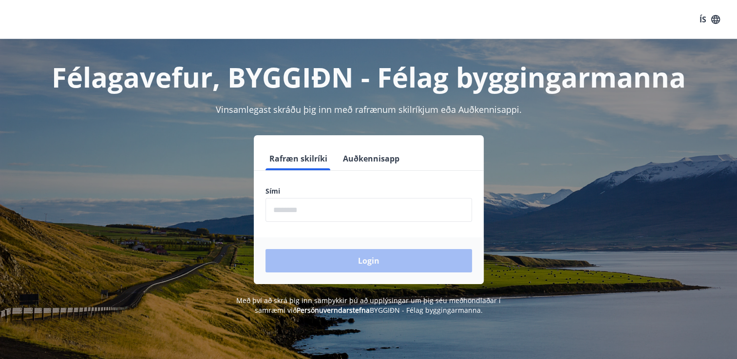
click at [312, 209] on input "phone" at bounding box center [368, 210] width 206 height 24
type input "********"
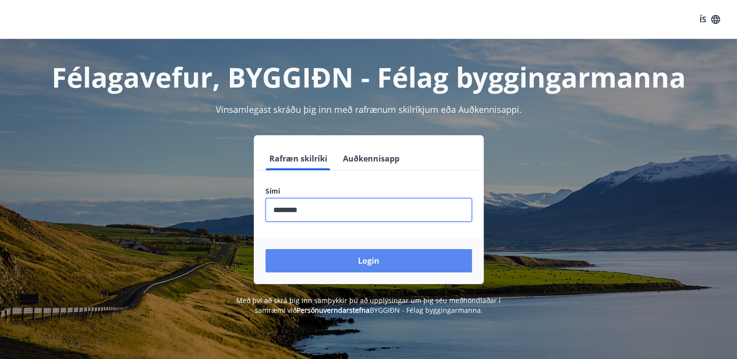
click at [374, 260] on button "Login" at bounding box center [368, 260] width 206 height 23
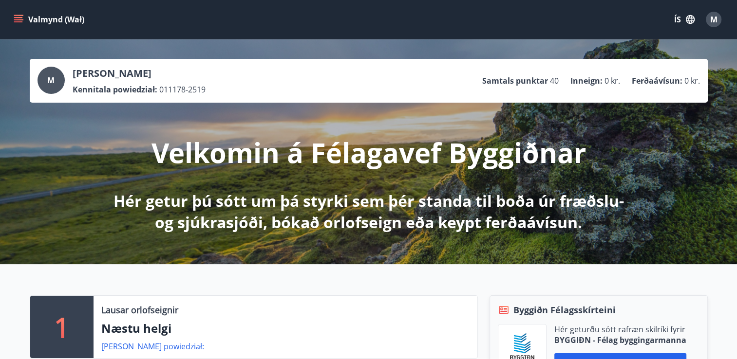
click at [617, 130] on div "Velkomin á Félagavef Byggiðnar Hér getur þú sótt um þá styrki sem þér standa ti…" at bounding box center [368, 168] width 545 height 130
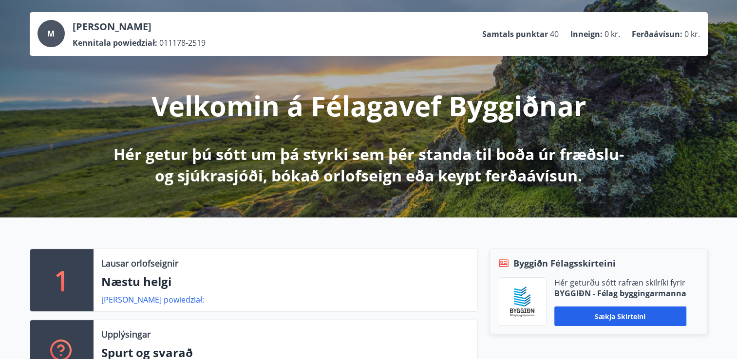
scroll to position [97, 0]
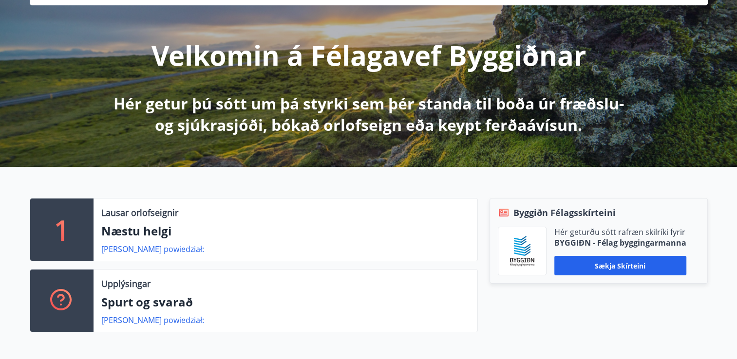
click at [75, 241] on div "1" at bounding box center [61, 230] width 63 height 62
click at [146, 252] on link "[PERSON_NAME] powiedział:" at bounding box center [152, 249] width 103 height 11
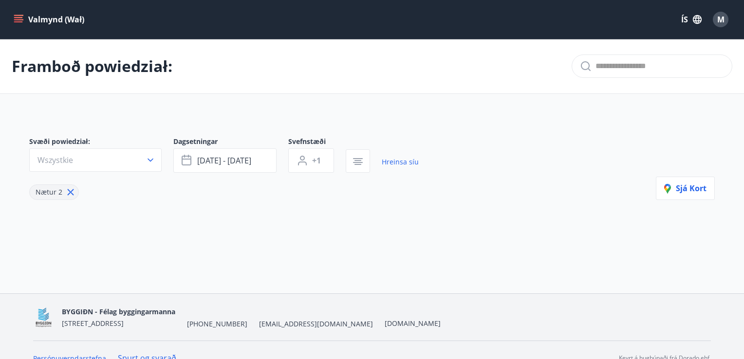
type input "*"
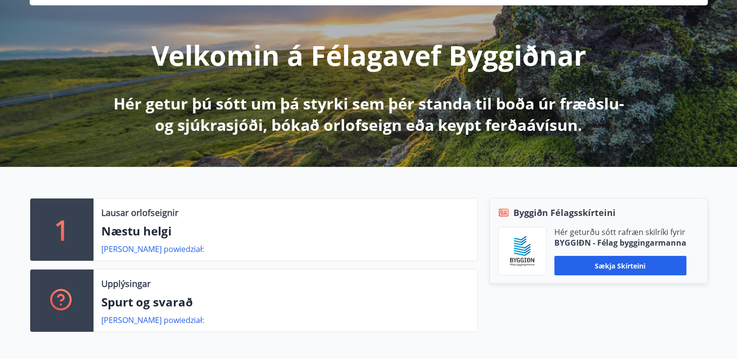
scroll to position [195, 0]
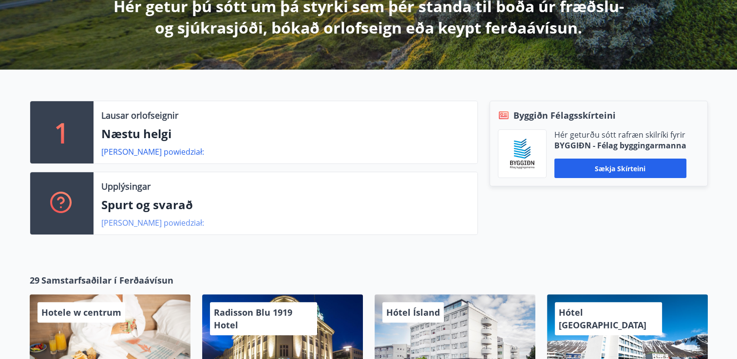
click at [143, 224] on link "[PERSON_NAME] powiedział:" at bounding box center [152, 223] width 103 height 11
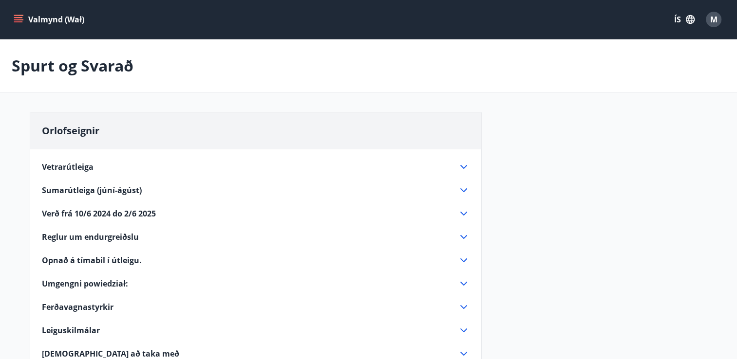
click at [21, 14] on button "Valmynd (Wał)" at bounding box center [50, 20] width 76 height 18
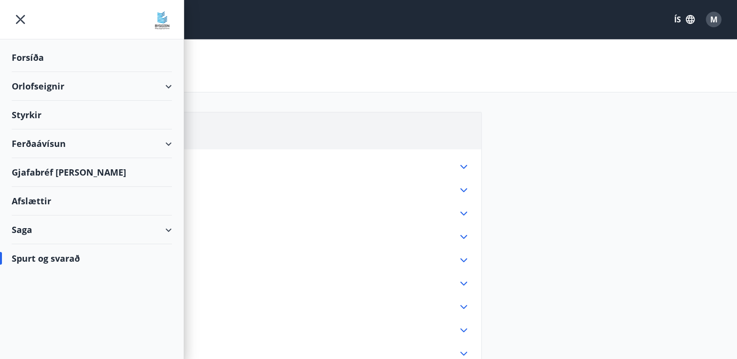
click at [48, 87] on div "Orlofseignir" at bounding box center [92, 86] width 160 height 29
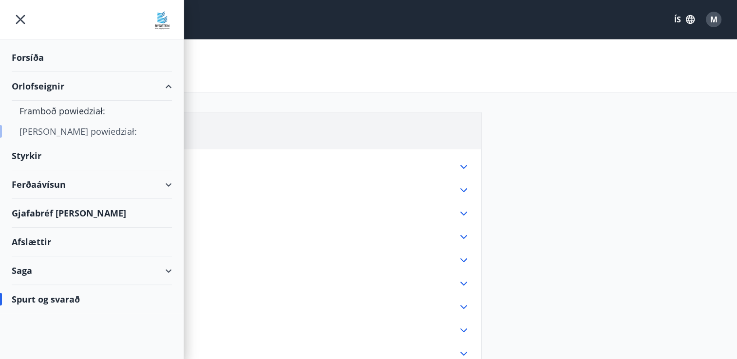
click at [75, 131] on div "[PERSON_NAME] powiedział:" at bounding box center [91, 131] width 145 height 20
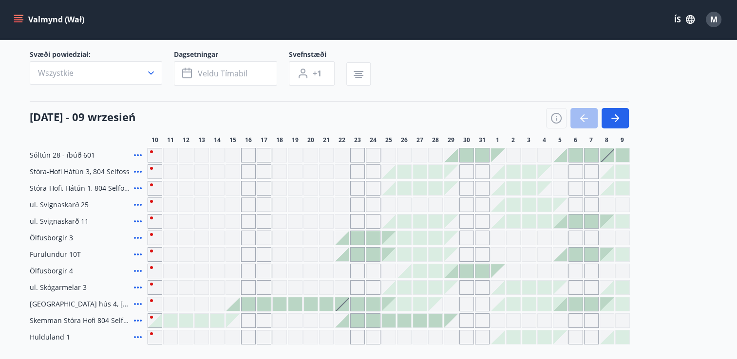
scroll to position [49, 0]
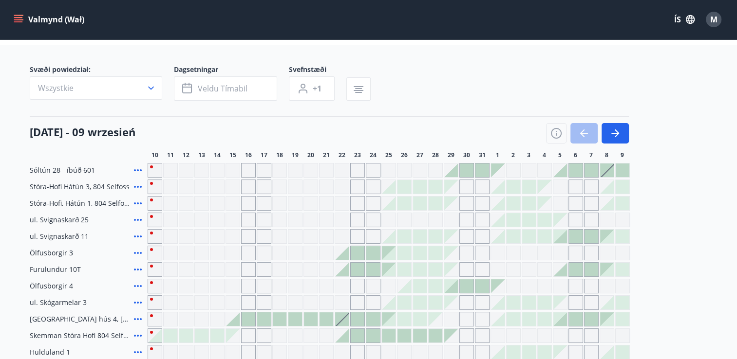
drag, startPoint x: 250, startPoint y: 168, endPoint x: 31, endPoint y: 40, distance: 253.8
click at [250, 168] on div "Gráir dagar eru ekki bókanlegir" at bounding box center [248, 170] width 15 height 15
click at [236, 170] on div "Gráir dagar eru ekki bókanlegir" at bounding box center [232, 170] width 15 height 15
click at [233, 170] on div "Gráir dagar eru ekki bókanlegir" at bounding box center [232, 170] width 15 height 15
click at [235, 320] on div at bounding box center [233, 320] width 14 height 14
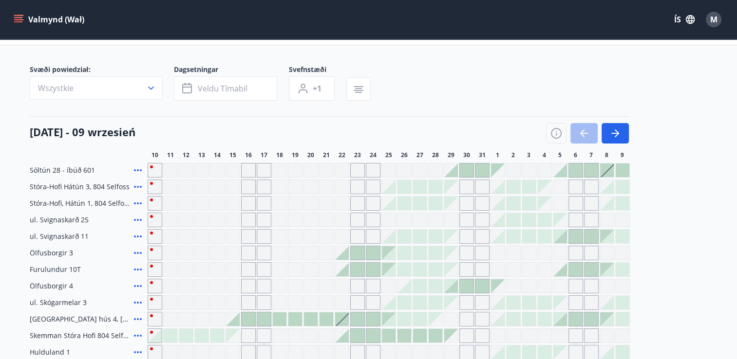
click at [235, 319] on div at bounding box center [233, 320] width 14 height 14
click at [243, 314] on div at bounding box center [249, 320] width 14 height 14
click at [84, 220] on span "ul. Svignaskarð 25" at bounding box center [59, 220] width 59 height 10
click at [84, 219] on span "ul. Svignaskarð 25" at bounding box center [59, 220] width 59 height 10
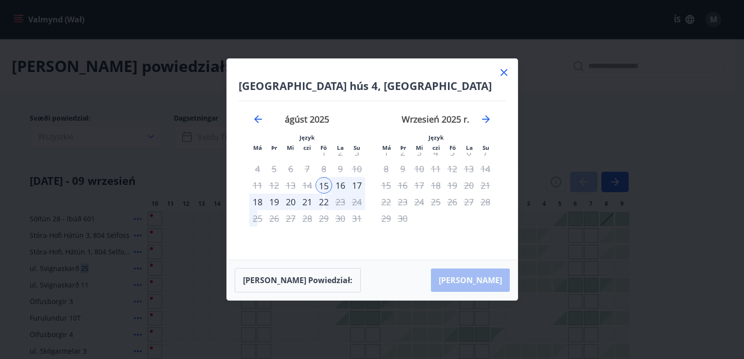
click at [505, 75] on icon at bounding box center [504, 72] width 7 height 7
click at [502, 74] on div "[PERSON_NAME] powiedział:" at bounding box center [368, 66] width 737 height 55
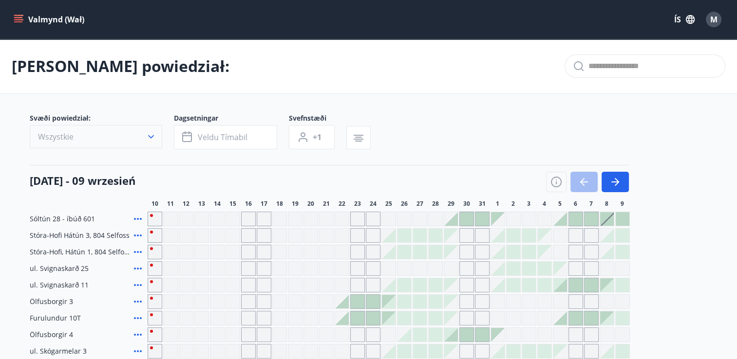
click at [106, 133] on button "Wszystkie" at bounding box center [96, 136] width 132 height 23
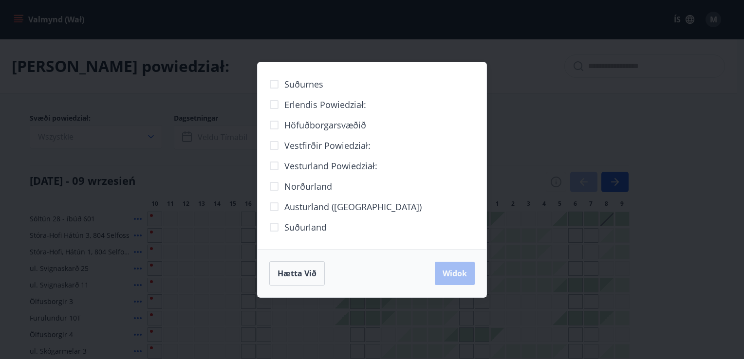
click at [107, 133] on div "Suðurnes Erlendis powiedział: Höfuðborgarsvæðið [GEOGRAPHIC_DATA] powiedział: V…" at bounding box center [372, 179] width 744 height 359
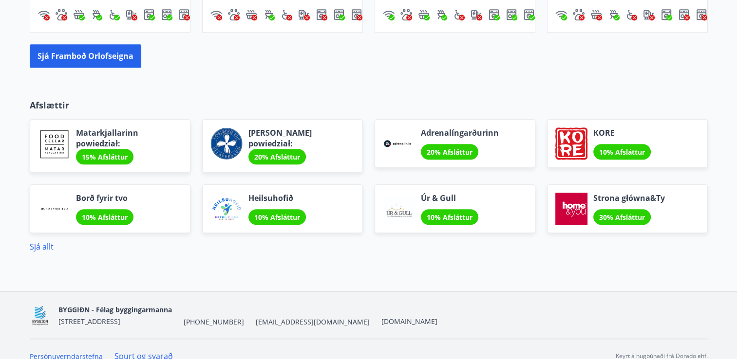
scroll to position [821, 0]
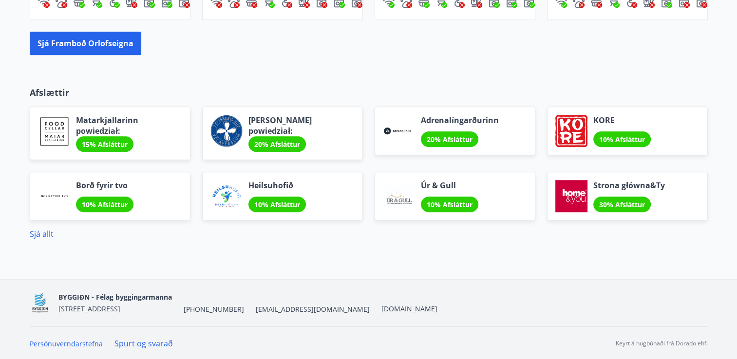
click at [45, 91] on p "Afslættir" at bounding box center [369, 92] width 678 height 13
click at [55, 42] on button "Sjá framboð orlofseigna" at bounding box center [86, 43] width 112 height 23
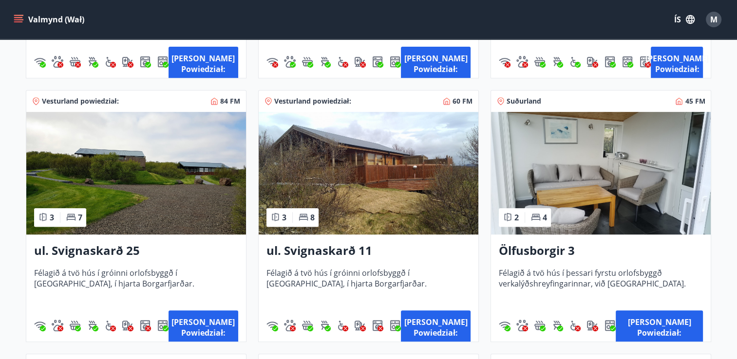
scroll to position [374, 0]
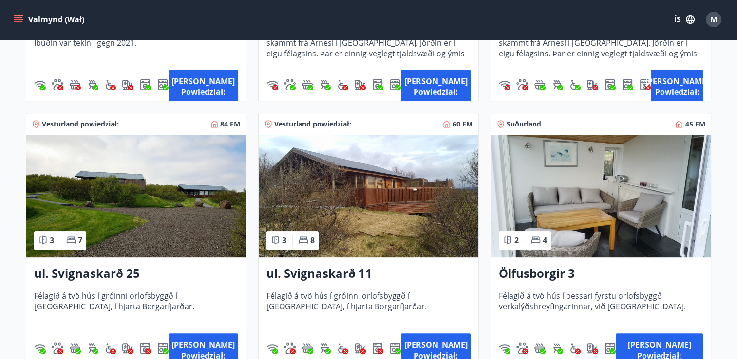
click at [121, 196] on img at bounding box center [136, 196] width 220 height 123
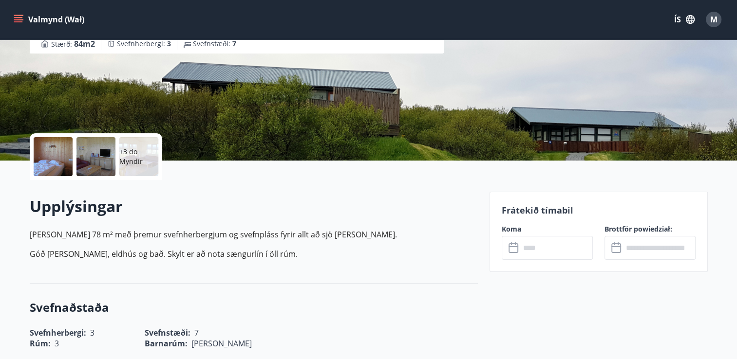
scroll to position [255, 0]
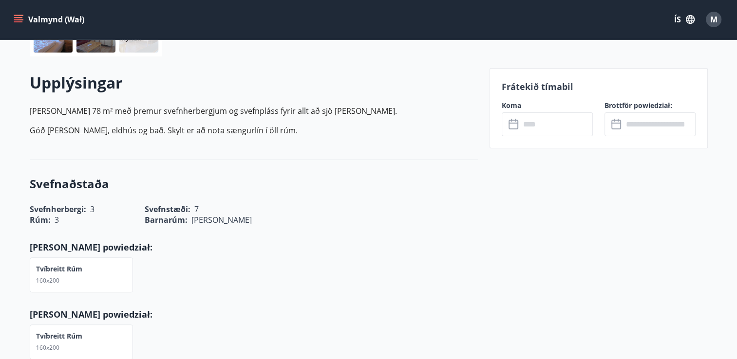
click at [555, 127] on input "text" at bounding box center [556, 124] width 73 height 24
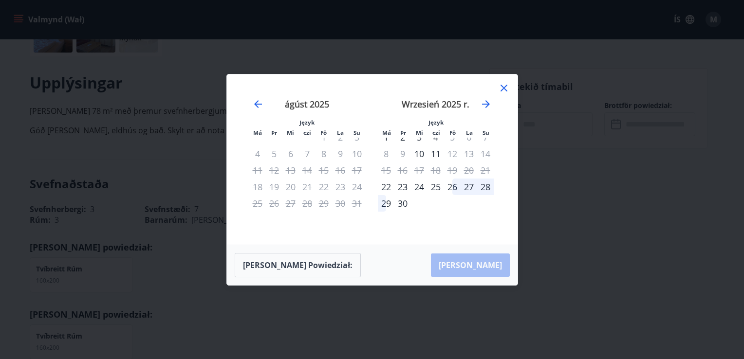
click at [503, 87] on icon at bounding box center [504, 88] width 7 height 7
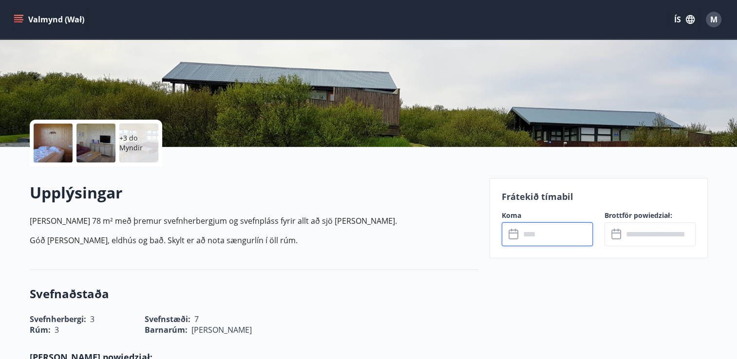
scroll to position [109, 0]
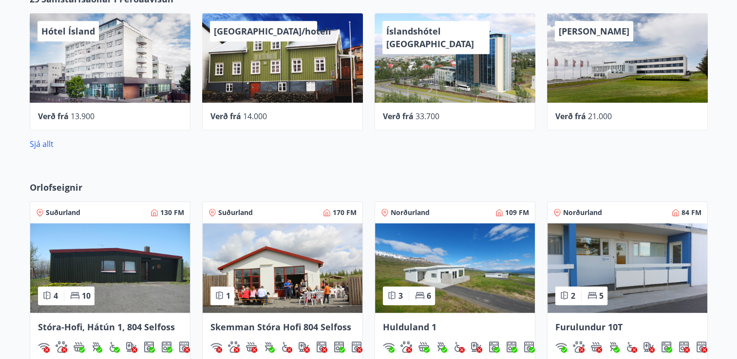
scroll to position [627, 0]
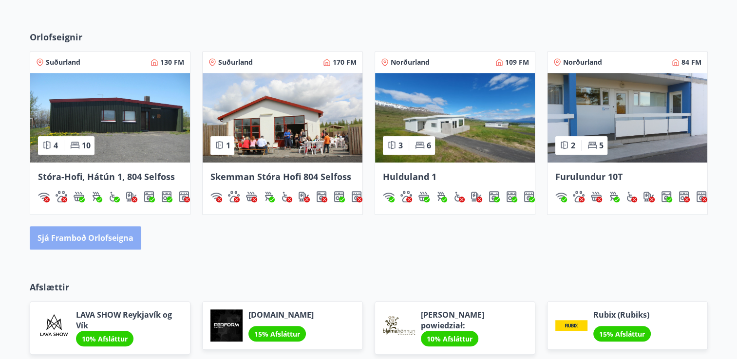
click at [109, 229] on button "Sjá framboð orlofseigna" at bounding box center [86, 237] width 112 height 23
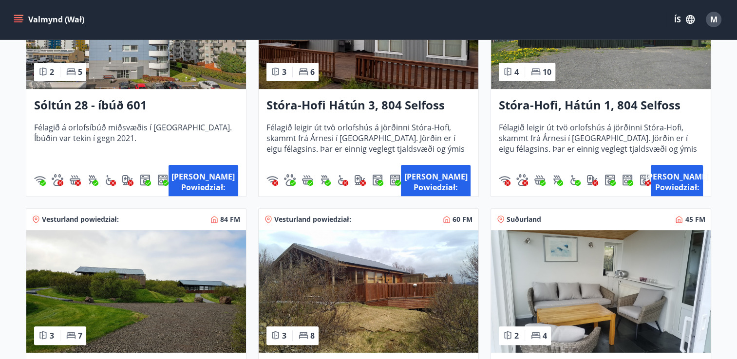
scroll to position [390, 0]
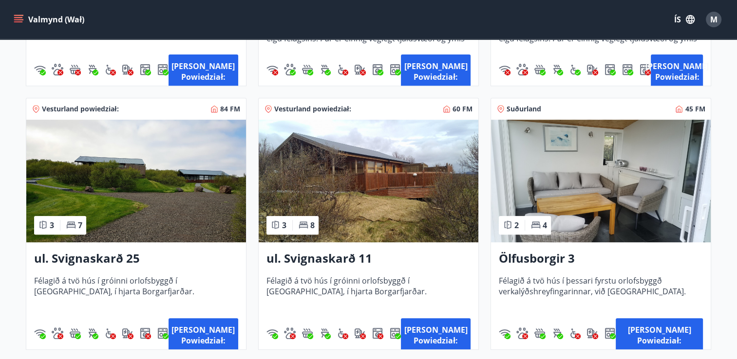
click at [366, 176] on img at bounding box center [369, 181] width 220 height 123
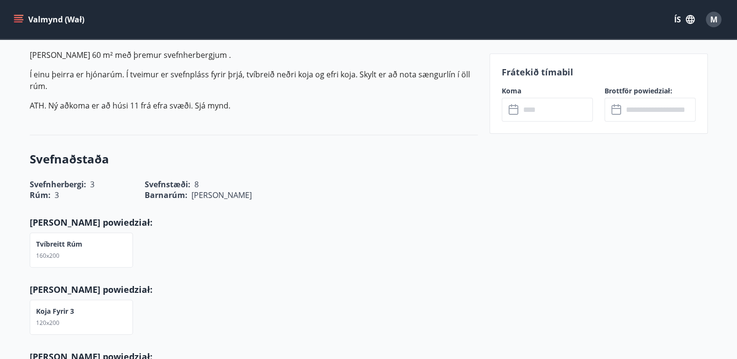
scroll to position [341, 0]
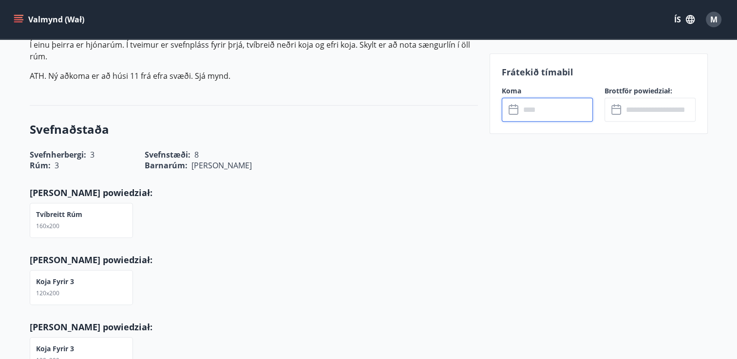
click at [557, 118] on input "text" at bounding box center [556, 110] width 73 height 24
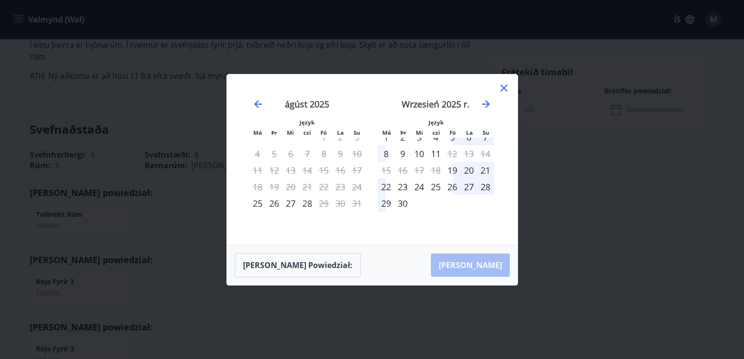
drag, startPoint x: 505, startPoint y: 88, endPoint x: 502, endPoint y: 93, distance: 5.0
click at [504, 89] on icon at bounding box center [504, 88] width 12 height 12
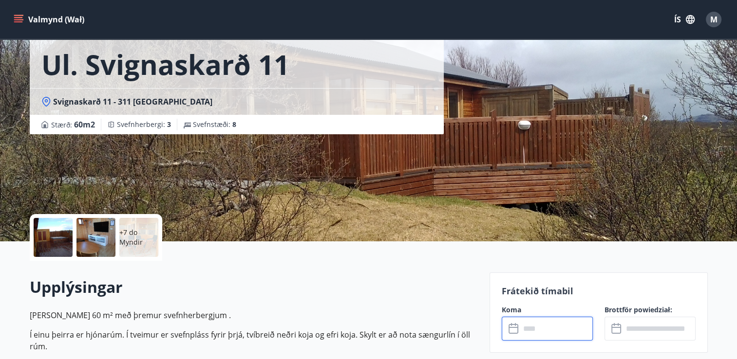
scroll to position [49, 0]
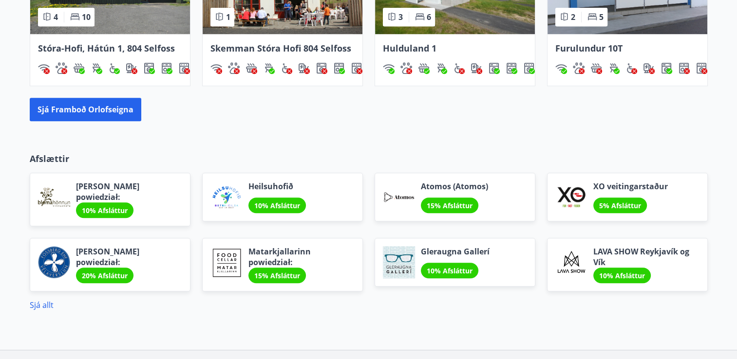
scroll to position [806, 0]
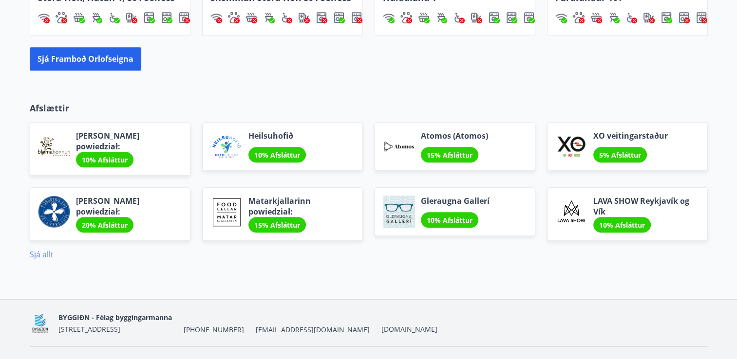
click at [46, 252] on link "Sjá allt" at bounding box center [42, 254] width 24 height 11
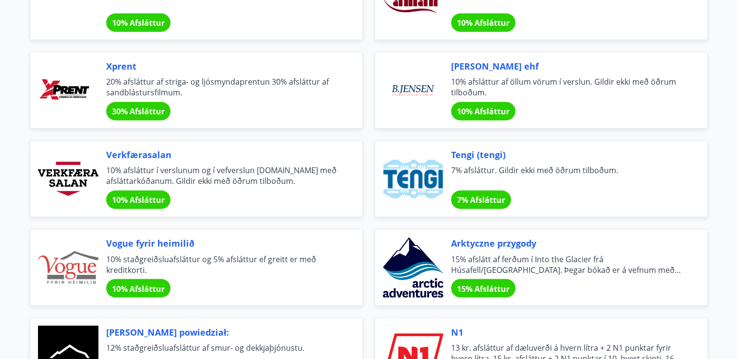
scroll to position [1727, 0]
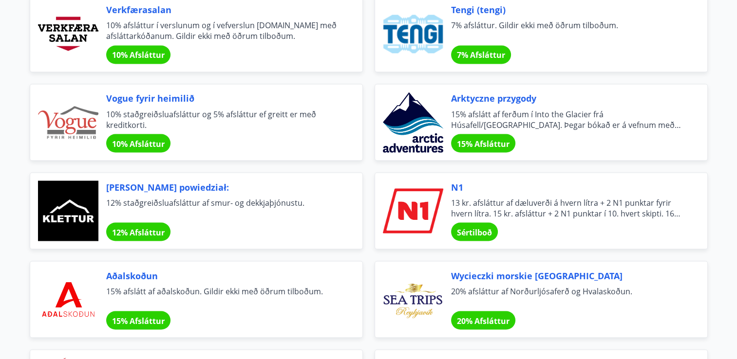
click at [143, 320] on span "15% Afsláttur" at bounding box center [138, 321] width 53 height 11
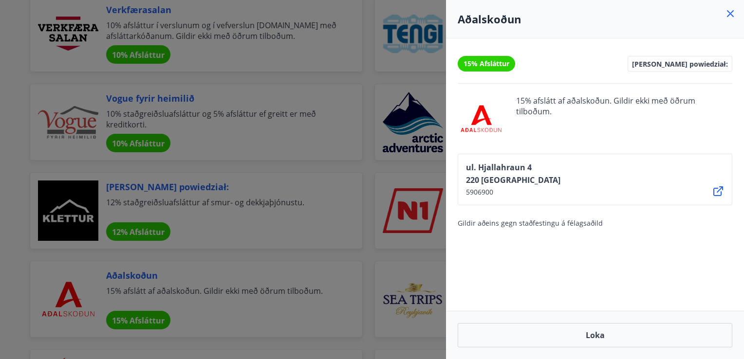
click at [522, 100] on span "15% afslátt af aðalskoðun. Gildir ekki með öðrum tilboðum." at bounding box center [624, 118] width 216 height 47
drag, startPoint x: 519, startPoint y: 101, endPoint x: 621, endPoint y: 128, distance: 105.7
click at [621, 128] on span "15% afslátt af aðalskoðun. Gildir ekki með öðrum tilboðum." at bounding box center [624, 118] width 216 height 47
drag, startPoint x: 621, startPoint y: 128, endPoint x: 587, endPoint y: 161, distance: 47.9
click at [587, 161] on div "ul. [STREET_ADDRESS]" at bounding box center [595, 180] width 275 height 52
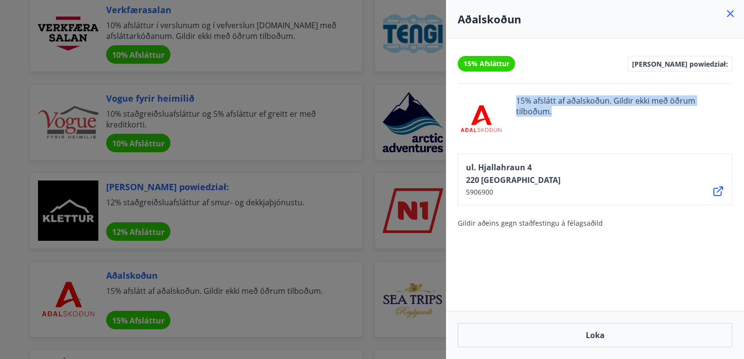
drag, startPoint x: 516, startPoint y: 102, endPoint x: 736, endPoint y: 96, distance: 220.2
click at [736, 96] on div "15% Afsláttur [PERSON_NAME] powiedział: 15% afslátt af aðalskoðun. Gildir ekki …" at bounding box center [595, 174] width 298 height 273
copy span "15% afslátt af aðalskoðun. Gildir ekki með öðrum tilboðum."
click at [715, 175] on div "ul. [STREET_ADDRESS]" at bounding box center [595, 180] width 275 height 52
drag, startPoint x: 728, startPoint y: 13, endPoint x: 699, endPoint y: 108, distance: 99.9
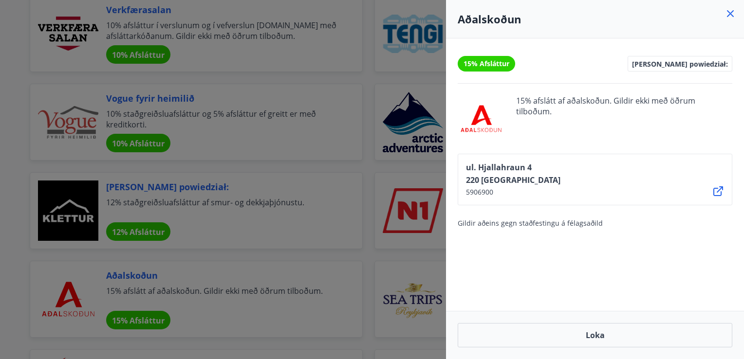
click at [728, 13] on icon at bounding box center [731, 14] width 12 height 12
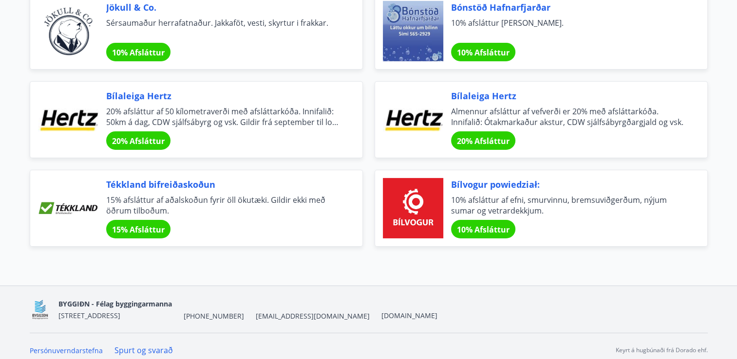
scroll to position [3236, 0]
click at [163, 224] on span "15% Afsláttur" at bounding box center [138, 229] width 53 height 11
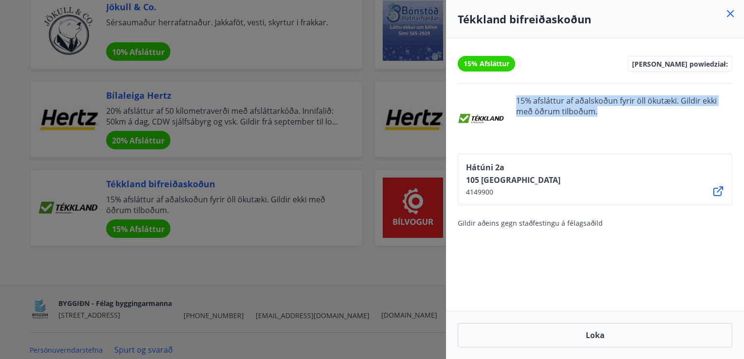
drag, startPoint x: 516, startPoint y: 101, endPoint x: 617, endPoint y: 115, distance: 101.8
click at [617, 115] on span "15% afsláttur af aðalskoðun fyrir öll ökutæki. Gildir ekki með öðrum tilboðum." at bounding box center [624, 118] width 216 height 47
drag, startPoint x: 617, startPoint y: 115, endPoint x: 563, endPoint y: 106, distance: 54.8
copy span "15% afsláttur af aðalskoðun fyrir öll ökutæki. Gildir ekki með öðrum tilboðum."
click at [679, 146] on div "15% Afsláttur [PERSON_NAME] powiedział: 15% afsláttur af aðalskoðun fyrir öll ö…" at bounding box center [595, 174] width 298 height 273
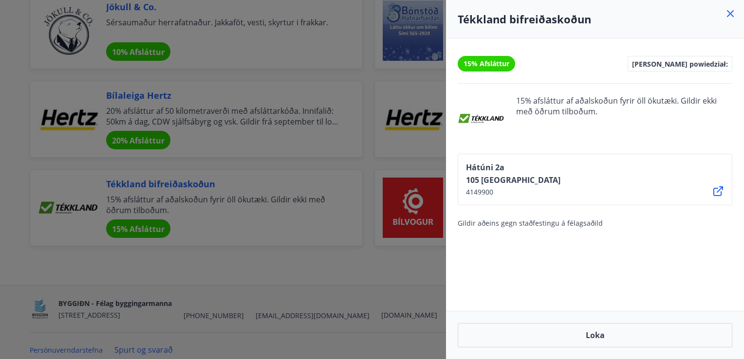
click at [727, 14] on icon at bounding box center [731, 14] width 12 height 12
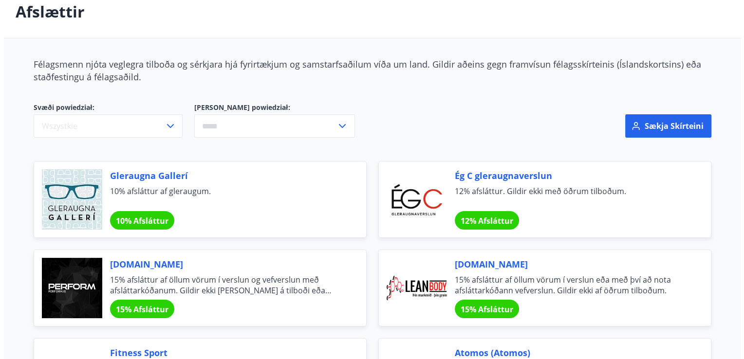
scroll to position [0, 0]
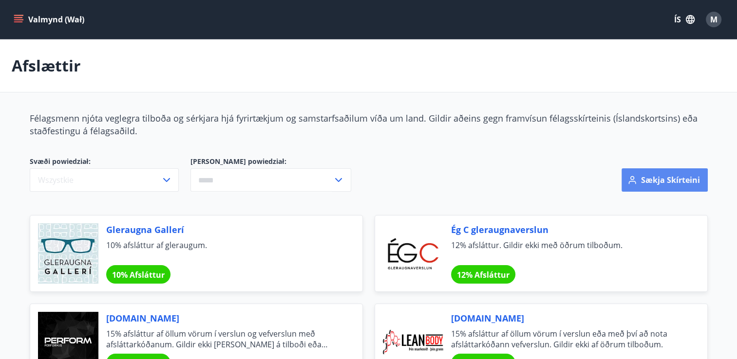
click at [664, 179] on font "Sækja skírteini" at bounding box center [670, 180] width 59 height 11
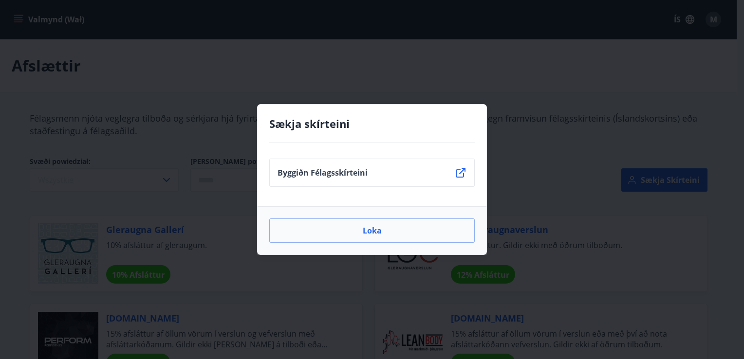
click at [473, 135] on div "Sækja skírteini" at bounding box center [371, 129] width 205 height 27
click at [602, 166] on div "Sækja skírteini Byggiðn Félagsskírteini Loka" at bounding box center [372, 179] width 744 height 359
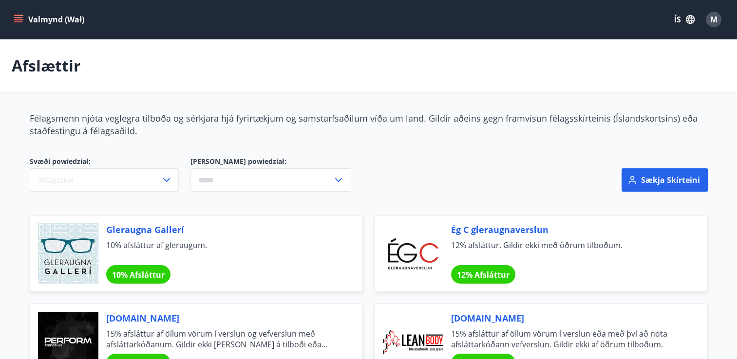
click at [711, 19] on span "M" at bounding box center [713, 19] width 7 height 11
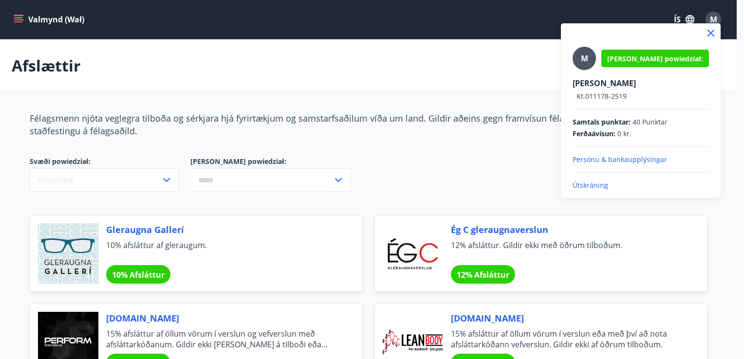
click at [592, 187] on p "Útskráning" at bounding box center [641, 186] width 136 height 10
